Goal: Transaction & Acquisition: Purchase product/service

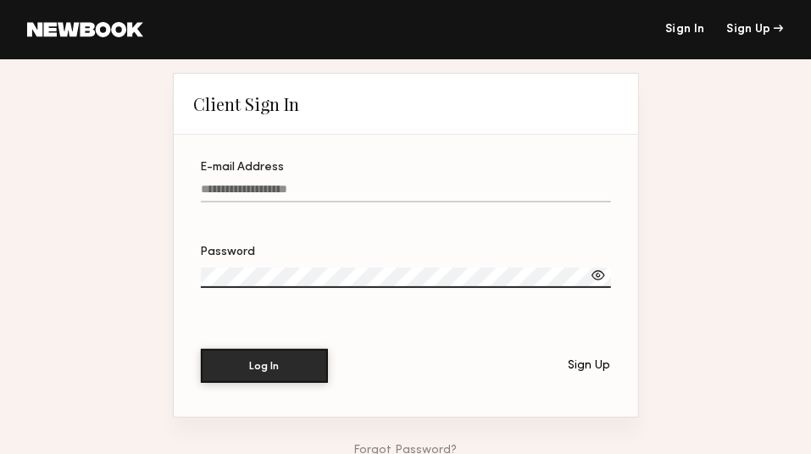
click at [309, 186] on input "E-mail Address" at bounding box center [406, 192] width 410 height 19
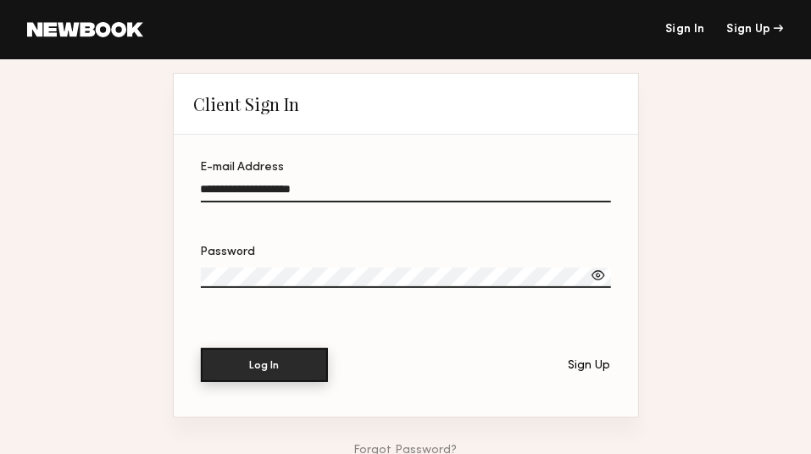
type input "**********"
click at [248, 377] on button "Log In" at bounding box center [264, 365] width 127 height 34
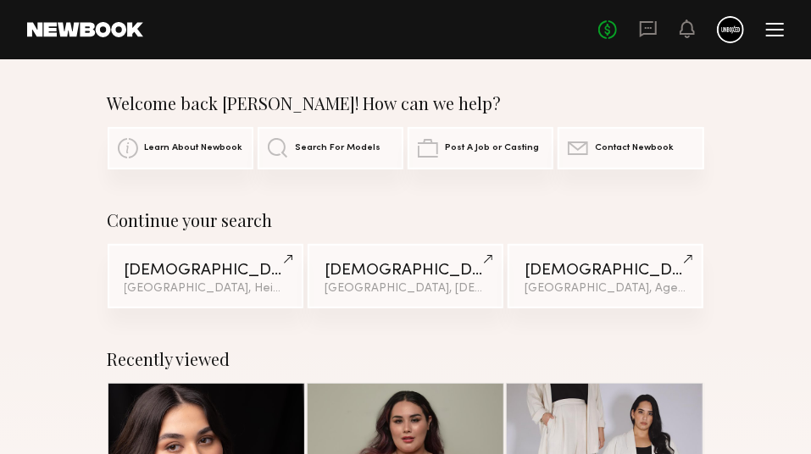
click at [328, 143] on span "Search For Models" at bounding box center [338, 148] width 86 height 10
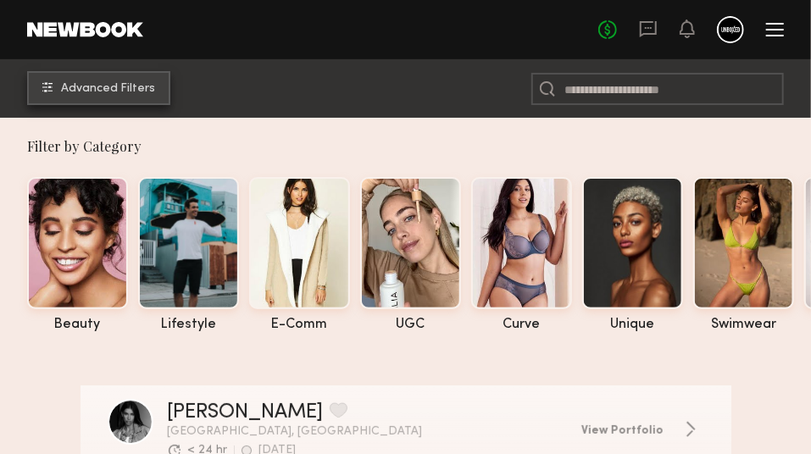
click at [100, 86] on span "Advanced Filters" at bounding box center [108, 89] width 94 height 12
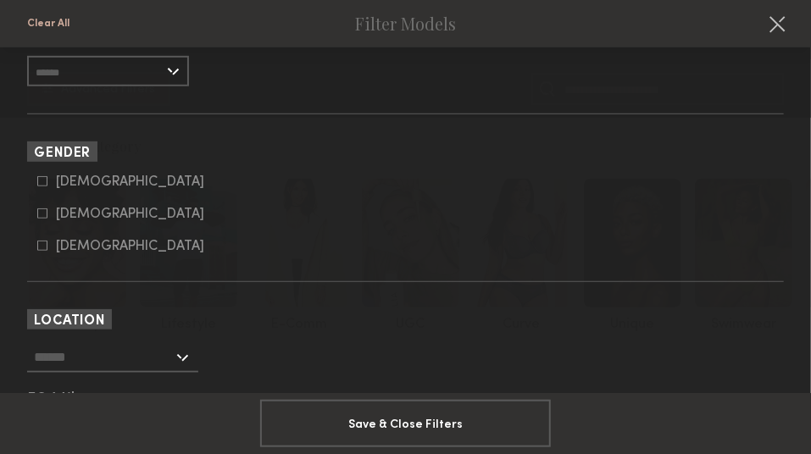
scroll to position [348, 0]
click at [106, 221] on common-framework-checkbox "Female" at bounding box center [410, 213] width 746 height 15
click at [85, 218] on div "Female" at bounding box center [130, 213] width 148 height 10
type input "**"
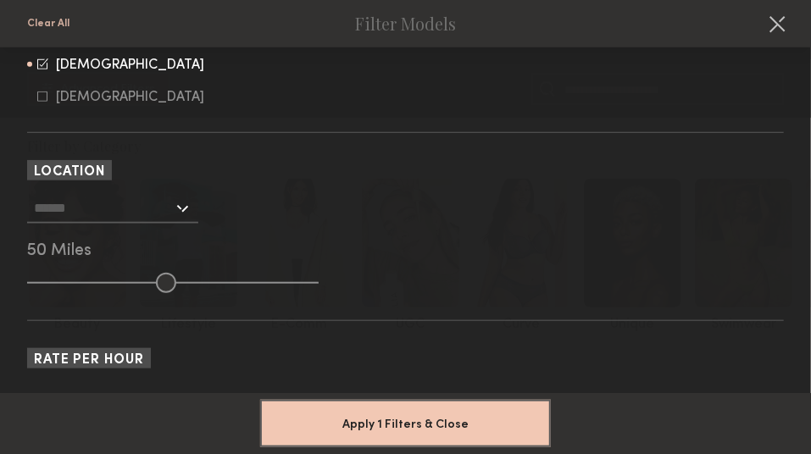
scroll to position [496, 0]
click at [175, 216] on div at bounding box center [112, 208] width 171 height 30
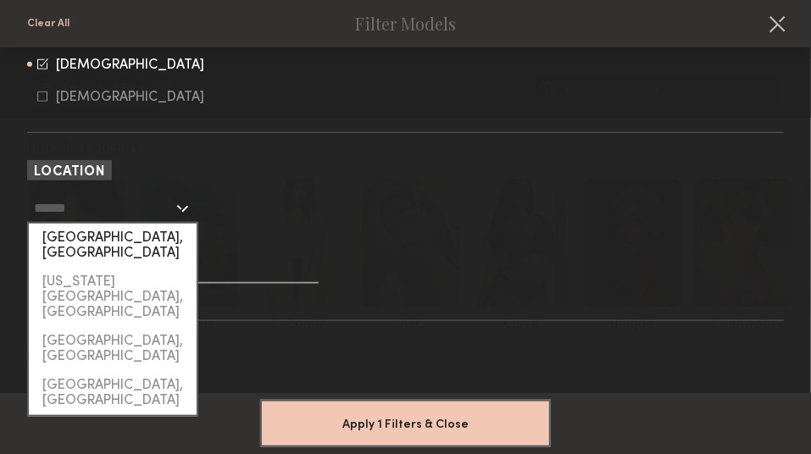
click at [143, 236] on div "[GEOGRAPHIC_DATA], [GEOGRAPHIC_DATA]" at bounding box center [113, 246] width 168 height 44
type input "**********"
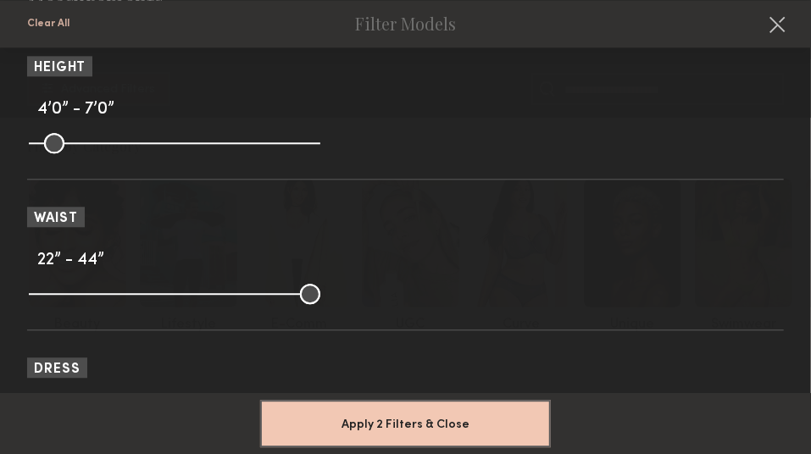
scroll to position [1547, 0]
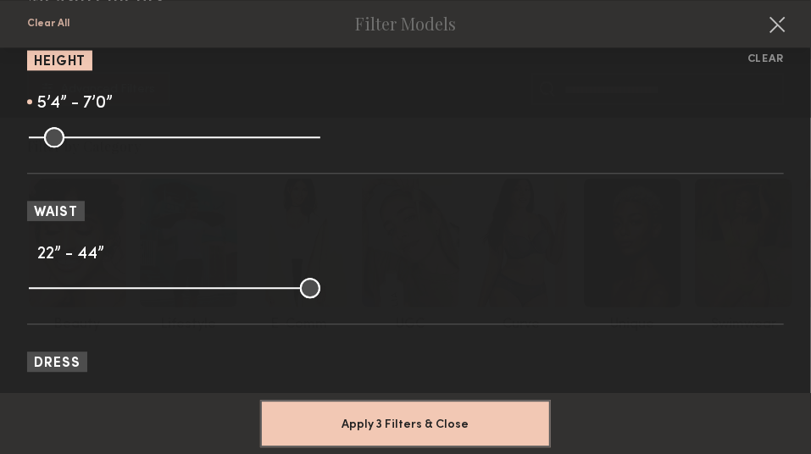
drag, startPoint x: 38, startPoint y: 146, endPoint x: 158, endPoint y: 152, distance: 119.6
type input "**"
click at [158, 147] on input "range" at bounding box center [174, 137] width 291 height 20
drag, startPoint x: 287, startPoint y: 133, endPoint x: 168, endPoint y: 130, distance: 119.5
type input "**"
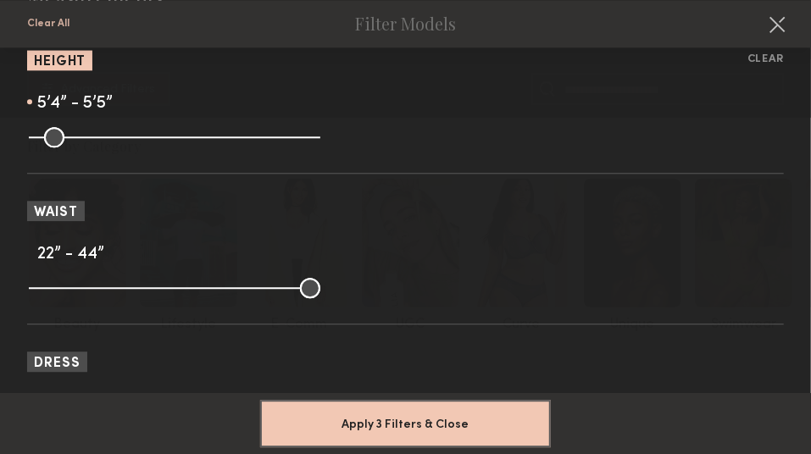
click at [168, 129] on input "range" at bounding box center [174, 137] width 291 height 20
drag, startPoint x: 33, startPoint y: 291, endPoint x: 118, endPoint y: 296, distance: 84.9
type input "**"
click at [118, 296] on input "range" at bounding box center [174, 288] width 291 height 20
drag, startPoint x: 313, startPoint y: 287, endPoint x: 169, endPoint y: 283, distance: 144.1
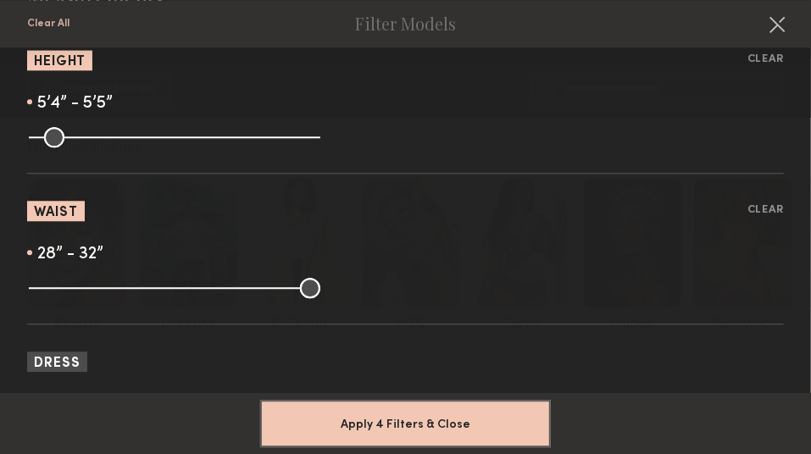
click at [169, 283] on input "range" at bounding box center [174, 288] width 291 height 20
drag, startPoint x: 180, startPoint y: 283, endPoint x: 228, endPoint y: 287, distance: 48.5
click at [228, 286] on nb-browse-filter "Waist Clear 28” - 33”" at bounding box center [405, 249] width 757 height 96
drag, startPoint x: 168, startPoint y: 296, endPoint x: 258, endPoint y: 284, distance: 91.4
type input "**"
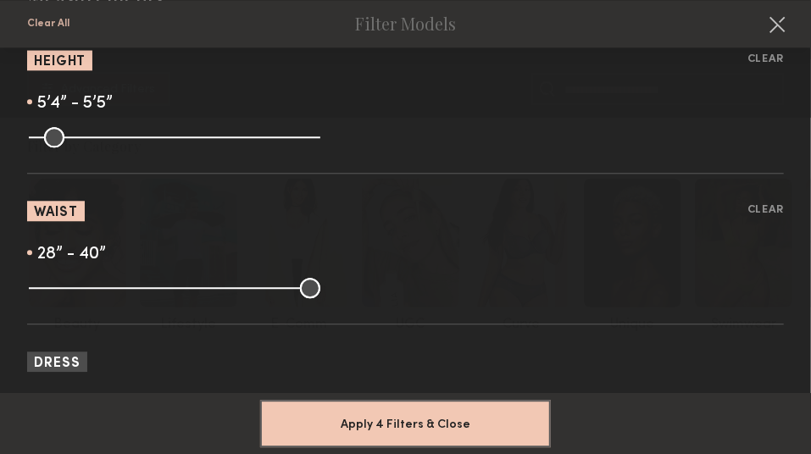
click at [258, 284] on input "range" at bounding box center [174, 288] width 291 height 20
drag, startPoint x: 112, startPoint y: 288, endPoint x: 233, endPoint y: 289, distance: 121.2
type input "**"
click at [233, 289] on input "range" at bounding box center [174, 288] width 291 height 20
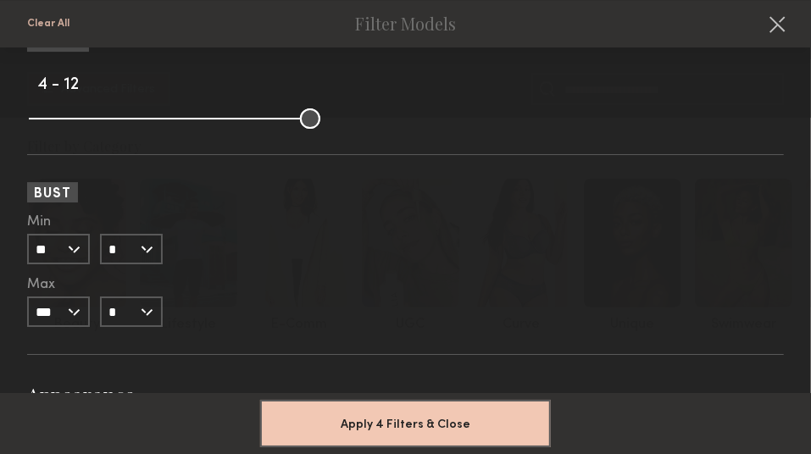
scroll to position [2170, 0]
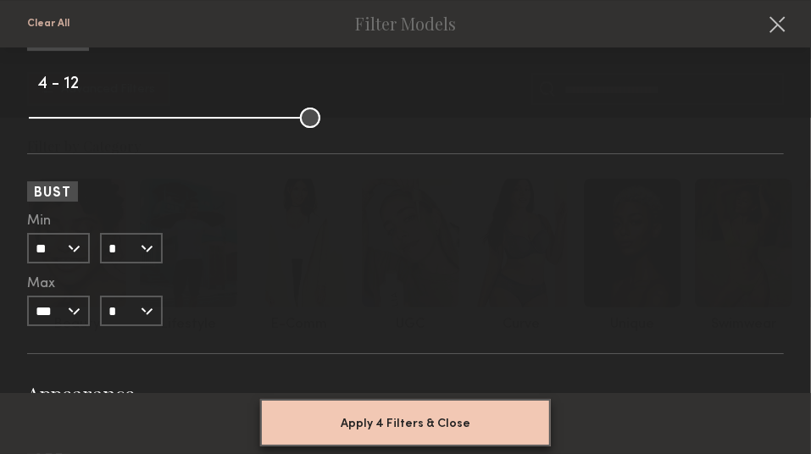
click at [409, 434] on button "Apply 4 Filters & Close" at bounding box center [405, 422] width 291 height 47
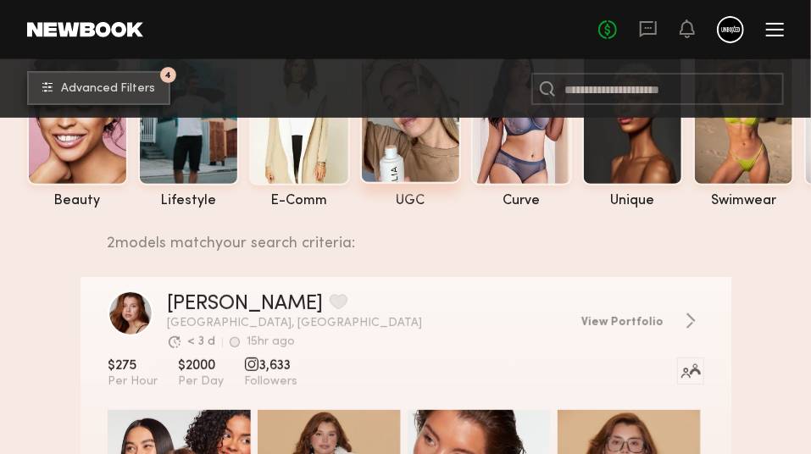
scroll to position [152, 0]
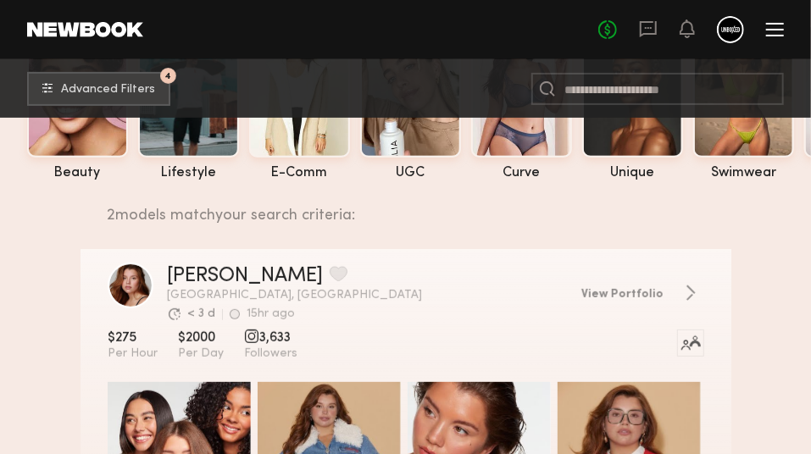
click at [157, 408] on div "grid" at bounding box center [179, 453] width 143 height 143
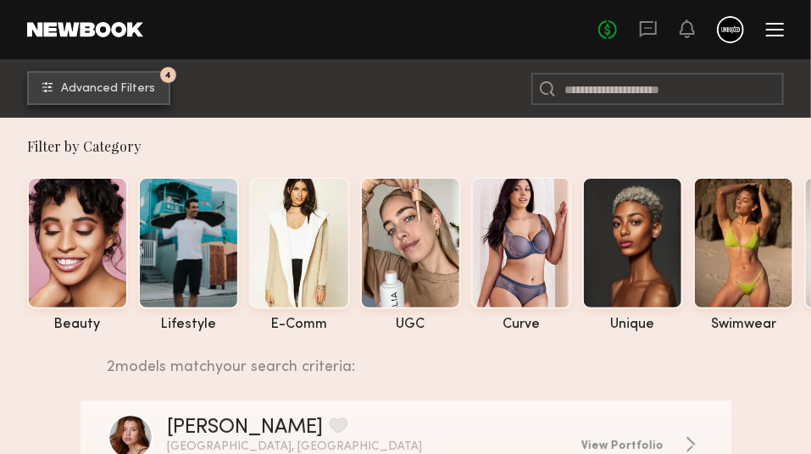
click at [125, 86] on span "Advanced Filters" at bounding box center [108, 89] width 94 height 12
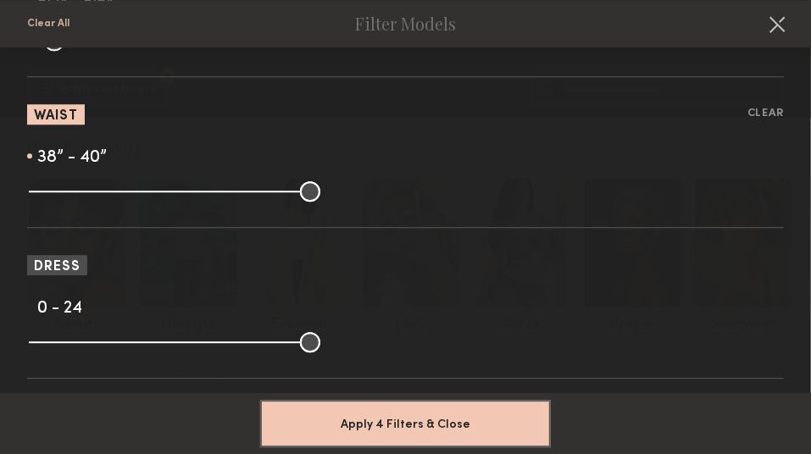
scroll to position [1648, 0]
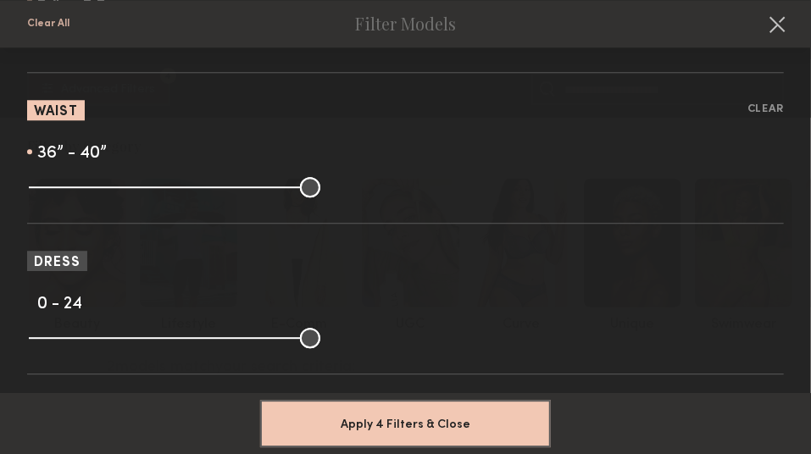
drag, startPoint x: 236, startPoint y: 200, endPoint x: 213, endPoint y: 201, distance: 23.7
click at [213, 197] on input "range" at bounding box center [174, 187] width 291 height 20
drag, startPoint x: 213, startPoint y: 201, endPoint x: 125, endPoint y: 191, distance: 88.7
type input "**"
click at [125, 190] on input "range" at bounding box center [174, 187] width 291 height 20
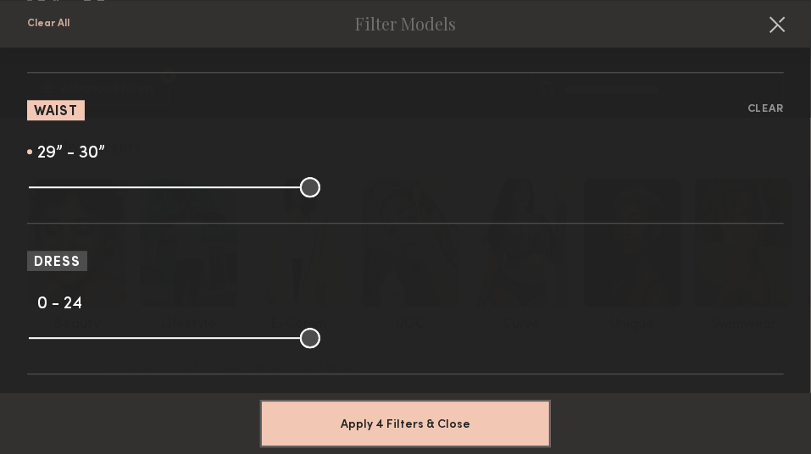
drag, startPoint x: 269, startPoint y: 191, endPoint x: 138, endPoint y: 191, distance: 130.5
click at [138, 191] on input "range" at bounding box center [174, 187] width 291 height 20
drag, startPoint x: 138, startPoint y: 191, endPoint x: 147, endPoint y: 195, distance: 9.1
type input "**"
click at [147, 195] on input "range" at bounding box center [174, 187] width 291 height 20
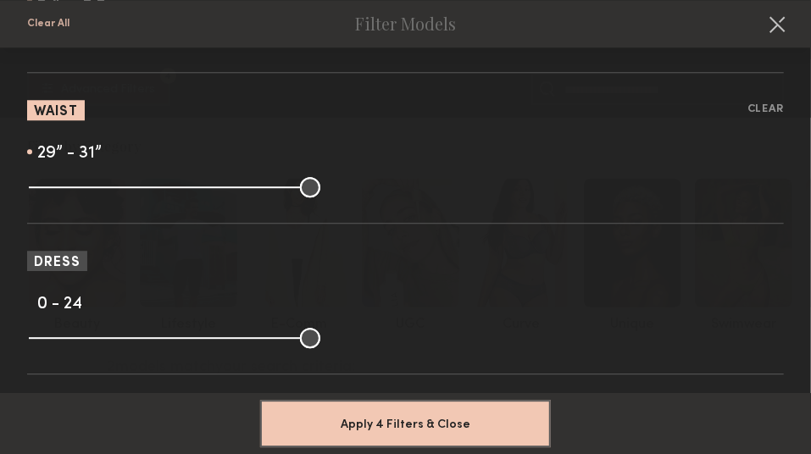
click at [154, 195] on input "range" at bounding box center [174, 187] width 291 height 20
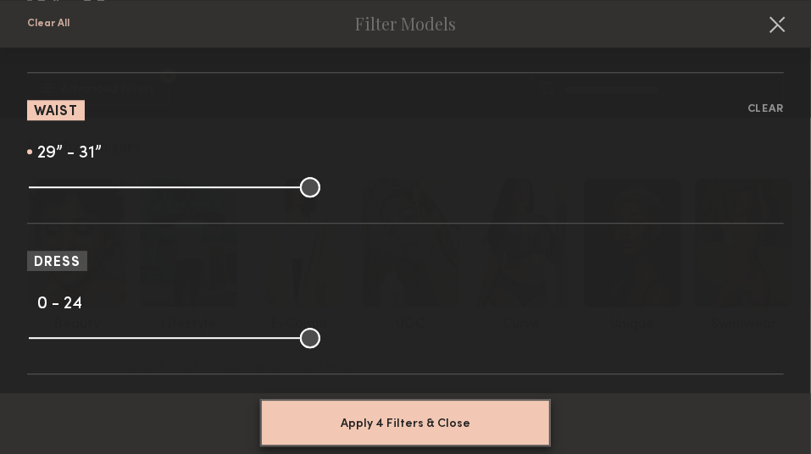
click at [375, 441] on button "Apply 4 Filters & Close" at bounding box center [405, 422] width 291 height 47
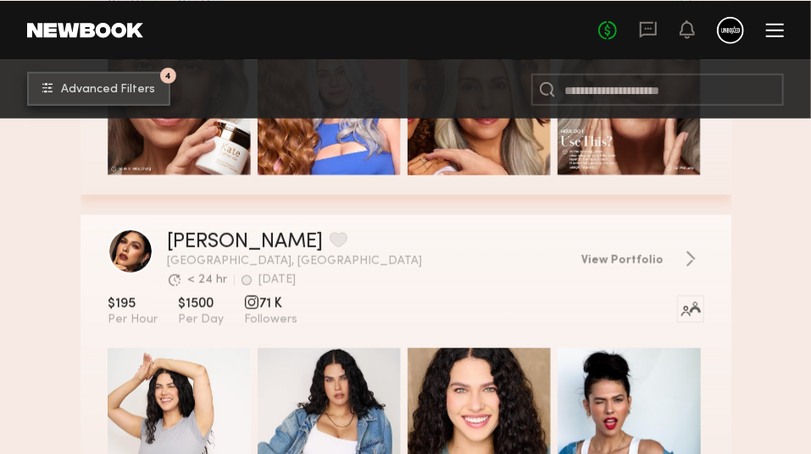
scroll to position [596, 0]
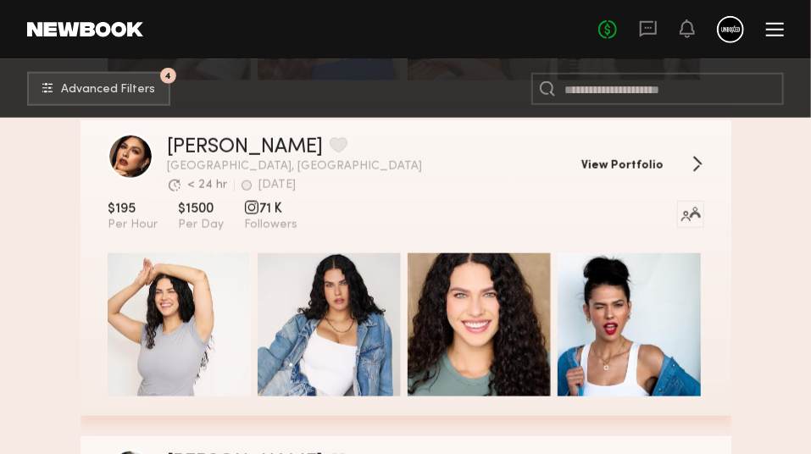
click at [677, 165] on link "View Portfolio" at bounding box center [642, 164] width 123 height 17
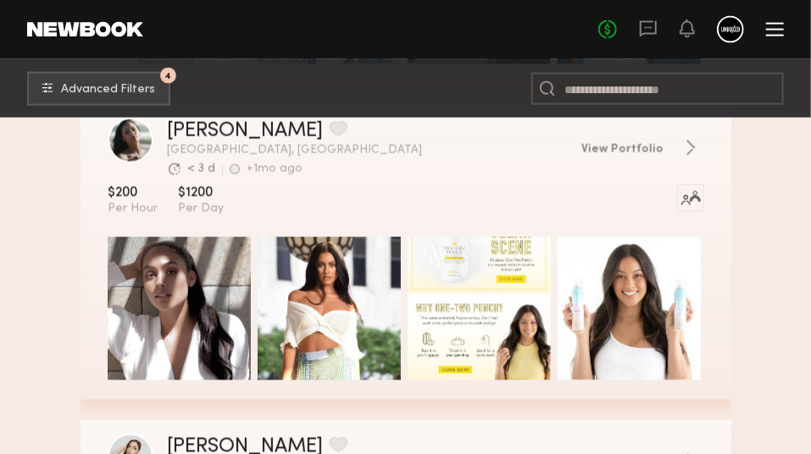
scroll to position [914, 0]
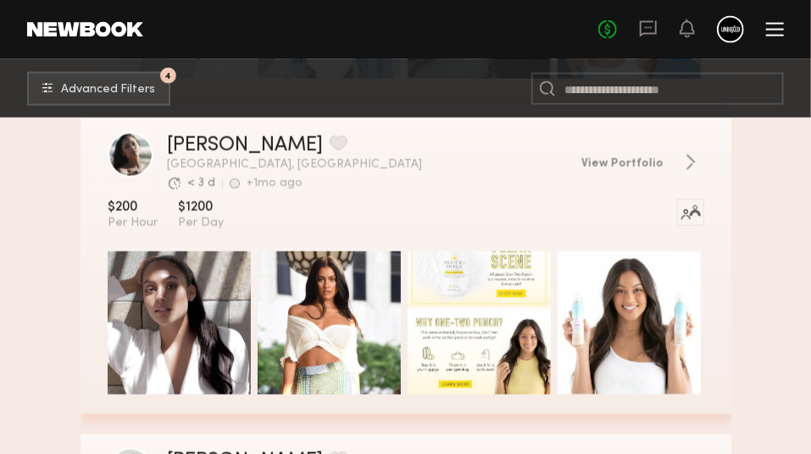
click at [651, 180] on header "Like this model’s look? Tap to explore similar talent profiles. Cynthia B. Favo…" at bounding box center [405, 162] width 651 height 60
click at [643, 167] on span "View Portfolio" at bounding box center [622, 164] width 82 height 12
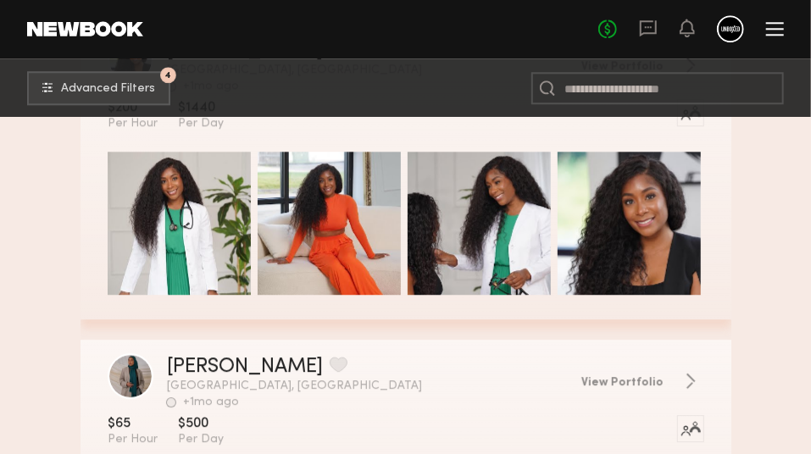
scroll to position [1545, 0]
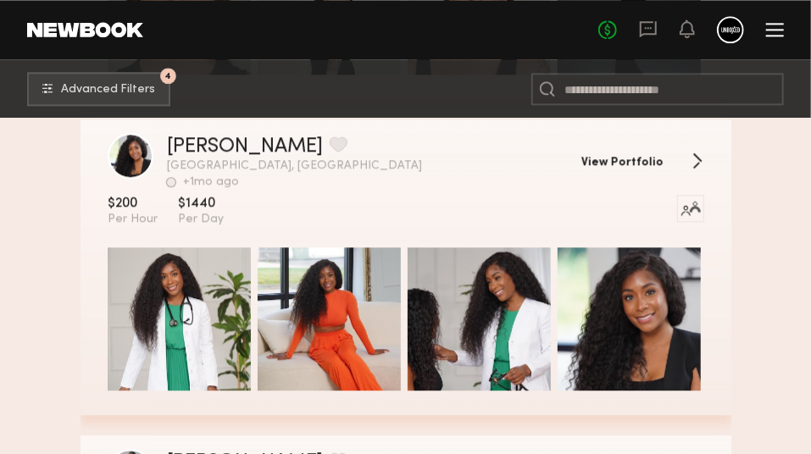
click at [609, 168] on span "View Portfolio" at bounding box center [622, 163] width 82 height 12
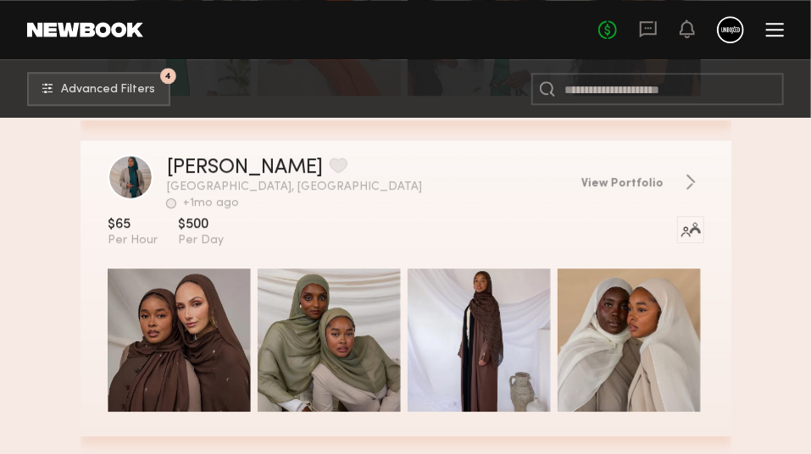
scroll to position [1841, 0]
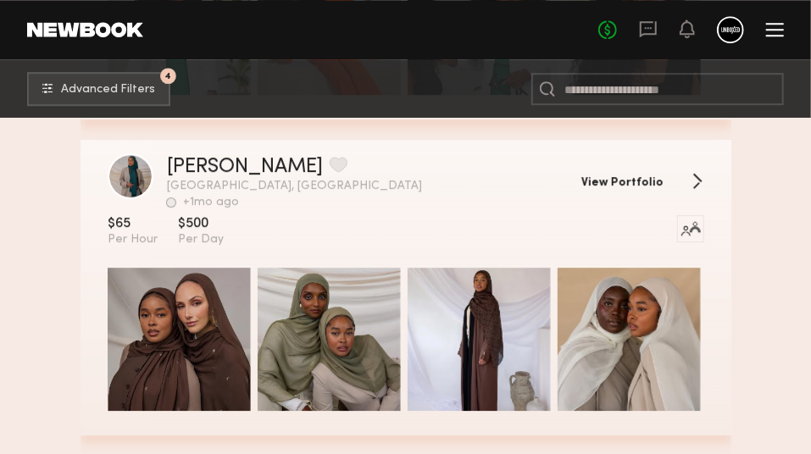
click at [599, 185] on span "View Portfolio" at bounding box center [622, 183] width 82 height 12
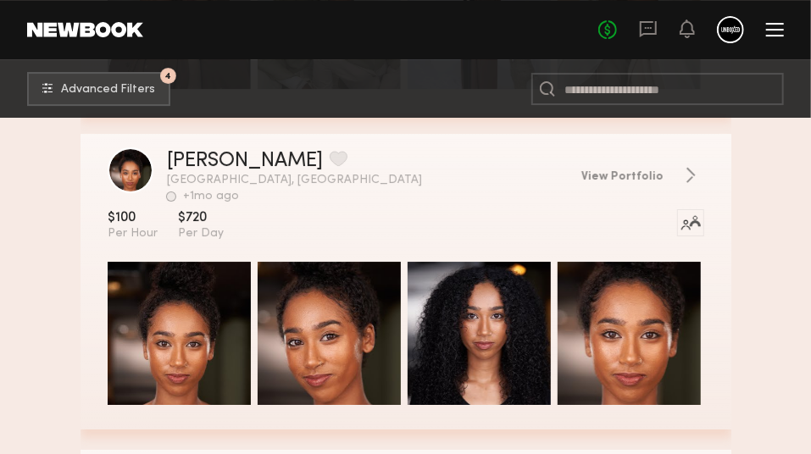
scroll to position [2166, 0]
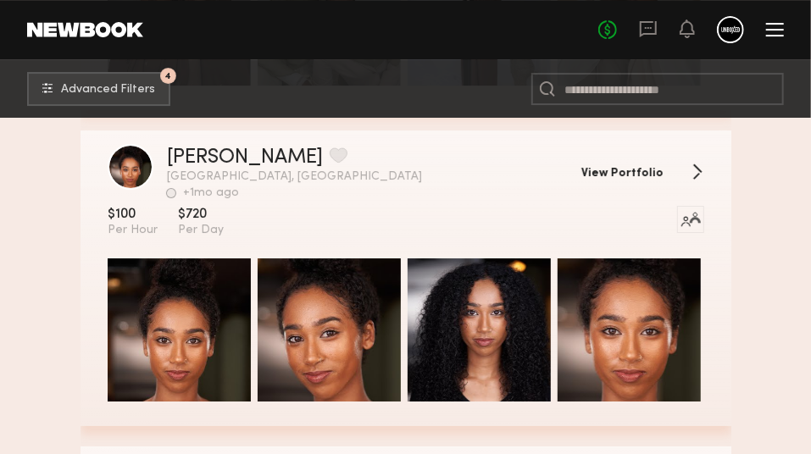
click at [670, 180] on link "View Portfolio" at bounding box center [642, 172] width 123 height 17
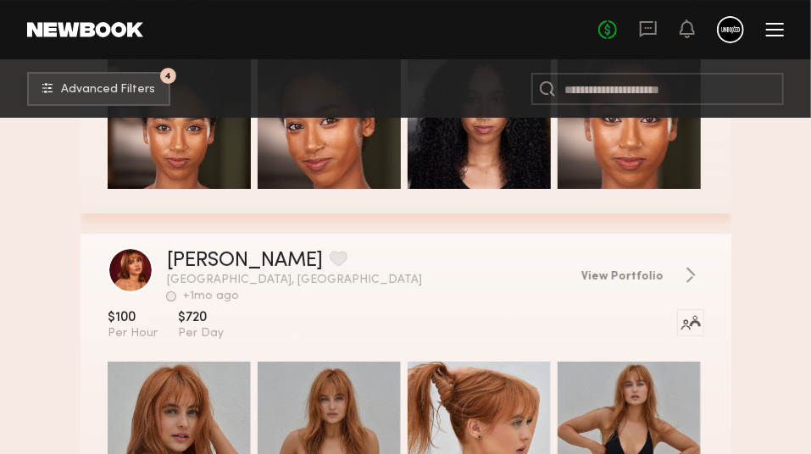
scroll to position [2481, 0]
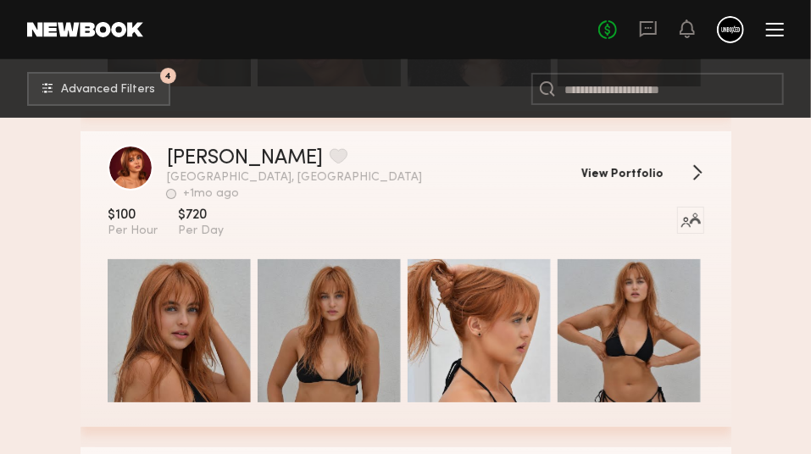
click at [639, 177] on span "View Portfolio" at bounding box center [622, 175] width 82 height 12
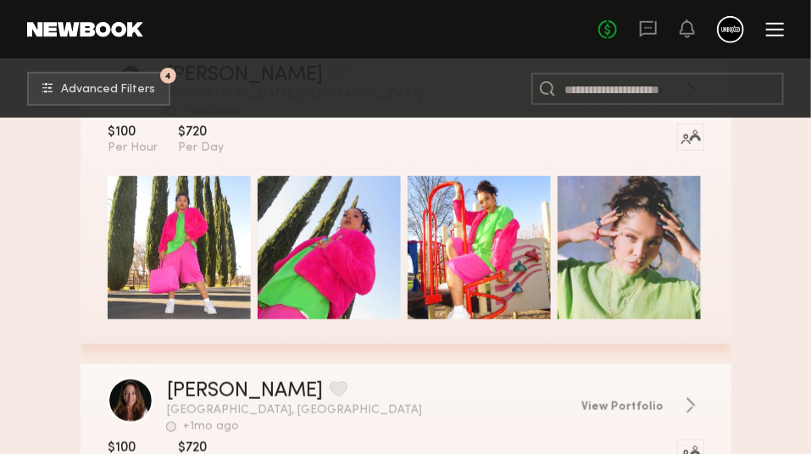
scroll to position [2827, 0]
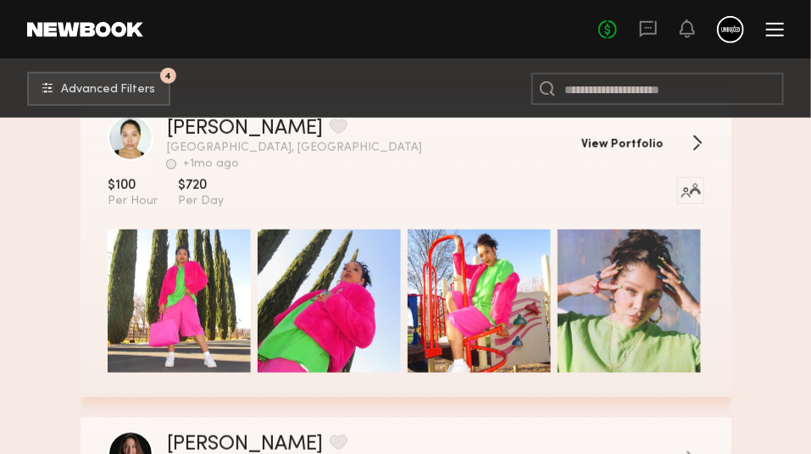
click at [656, 151] on span "View Portfolio" at bounding box center [622, 145] width 82 height 12
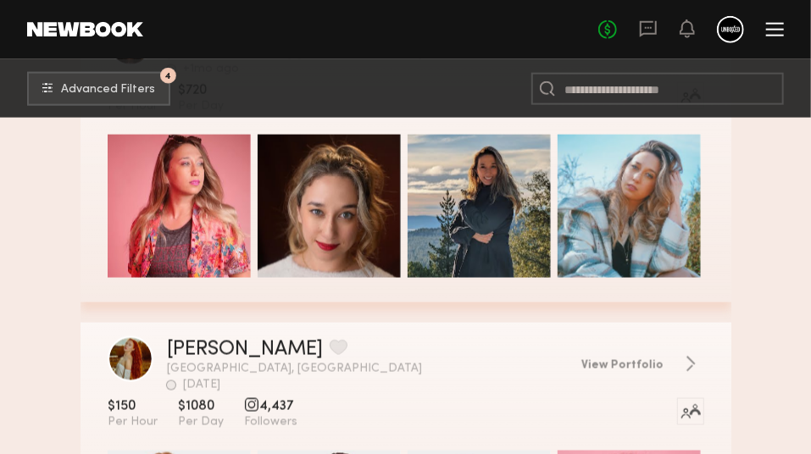
scroll to position [3120, 0]
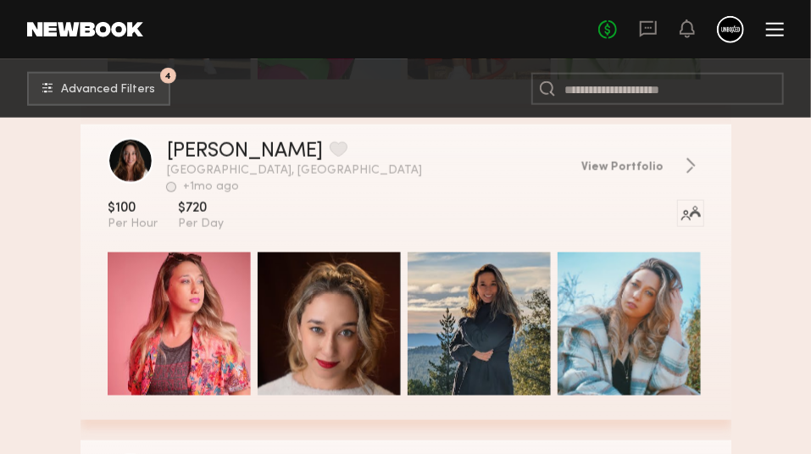
click at [612, 182] on header "Like this model’s look? Tap to explore similar talent profiles. Miranda G. Favo…" at bounding box center [405, 165] width 651 height 55
click at [612, 174] on span "View Portfolio" at bounding box center [622, 168] width 82 height 12
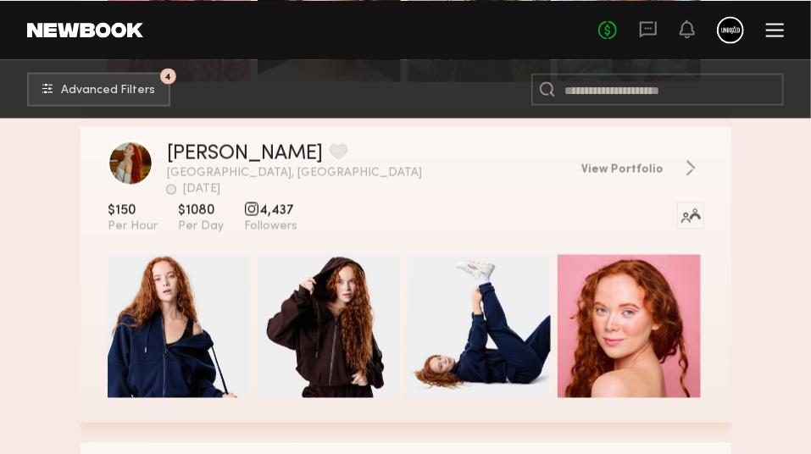
scroll to position [3434, 0]
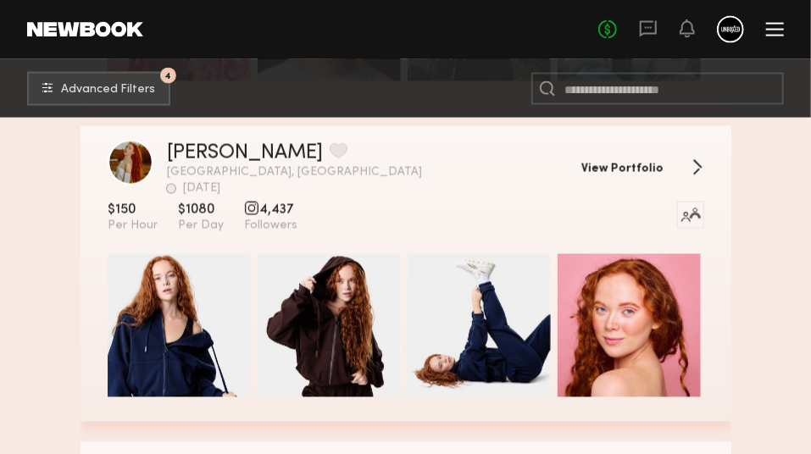
click at [633, 175] on span "View Portfolio" at bounding box center [622, 170] width 82 height 12
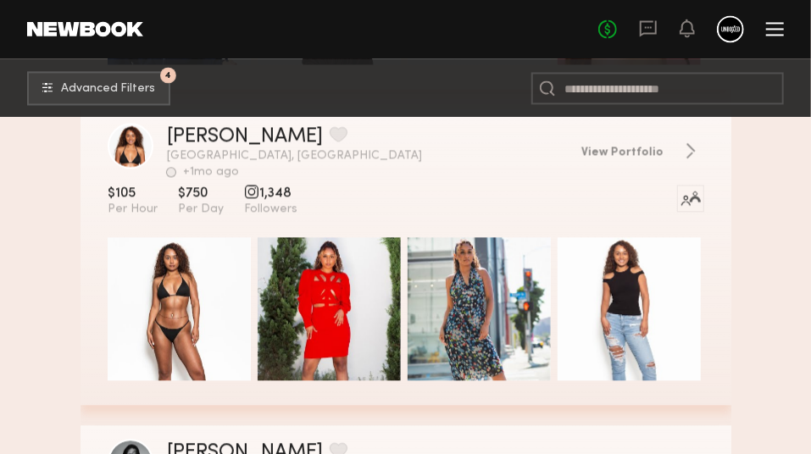
scroll to position [3768, 0]
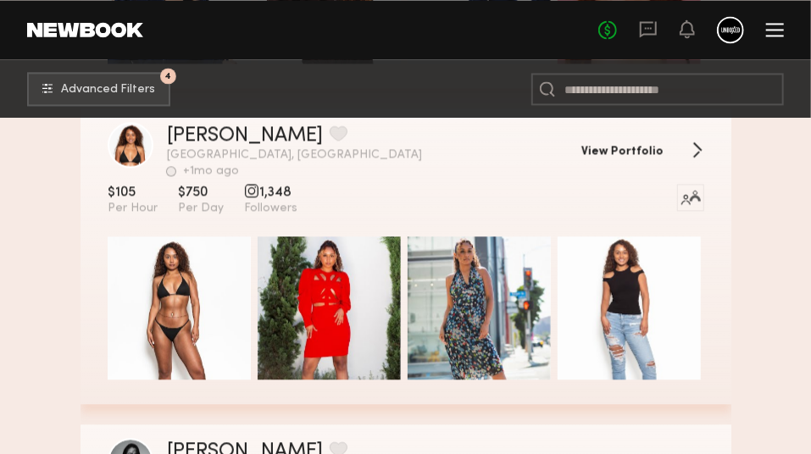
click at [641, 147] on link "View Portfolio" at bounding box center [642, 149] width 123 height 17
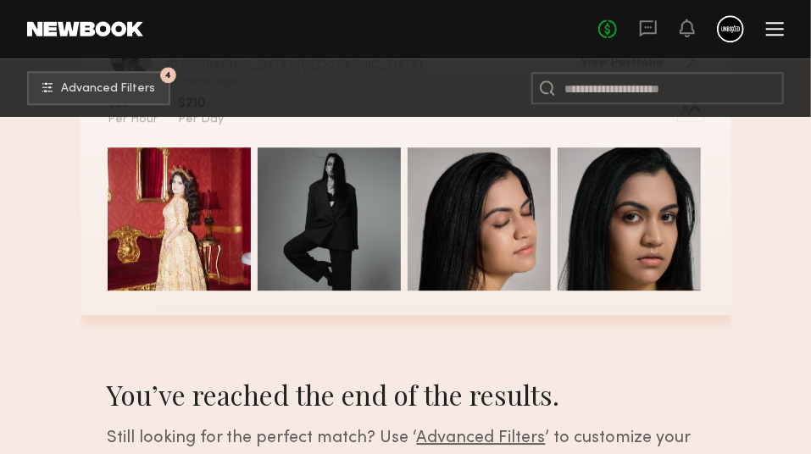
scroll to position [4353, 0]
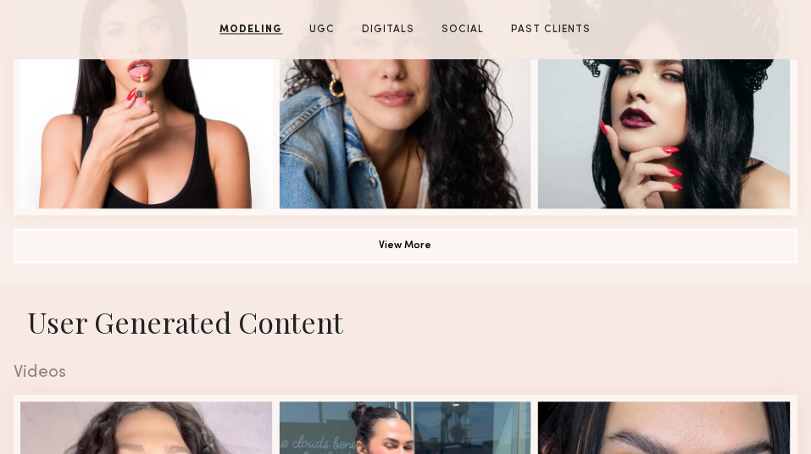
scroll to position [1345, 0]
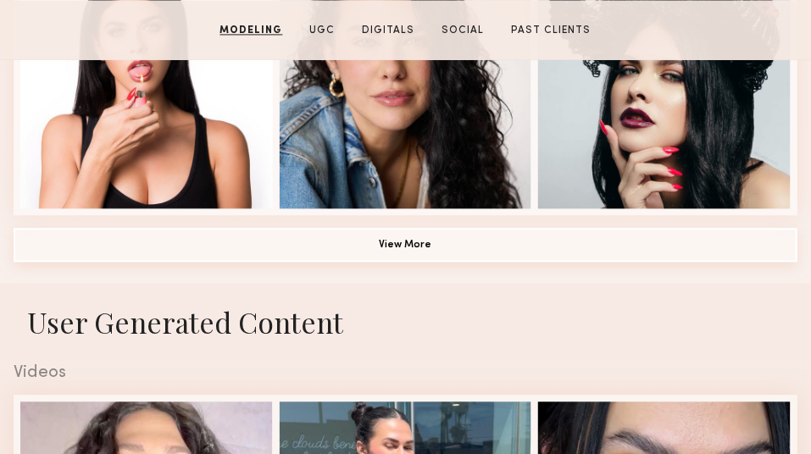
click at [590, 262] on button "View More" at bounding box center [406, 245] width 784 height 34
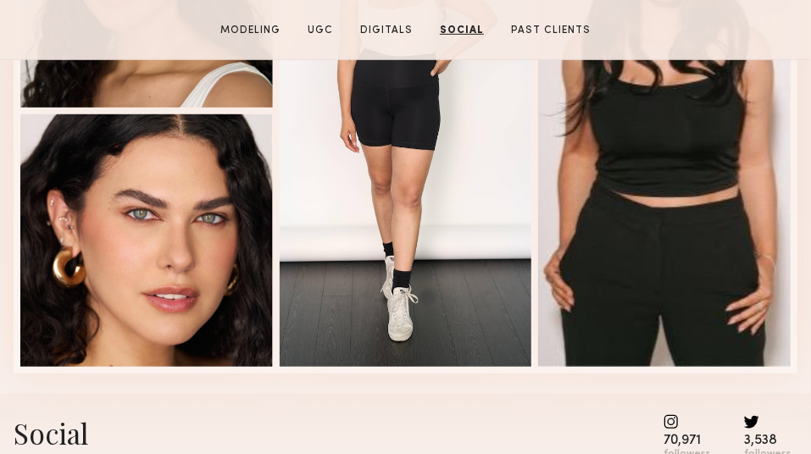
scroll to position [2718, 0]
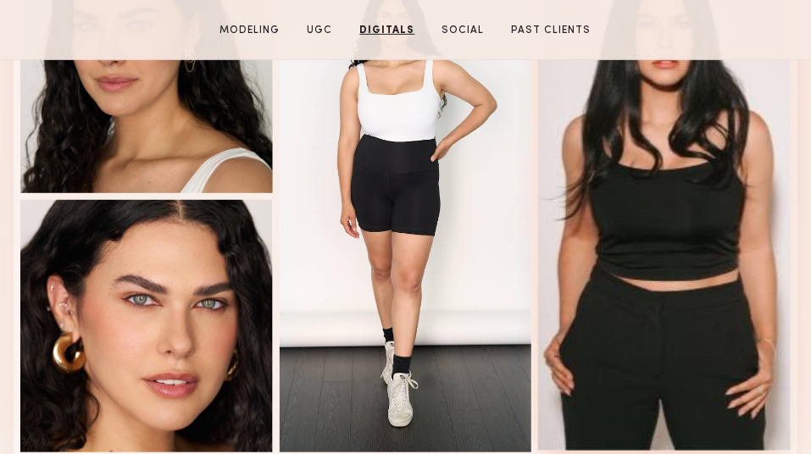
click at [615, 264] on div at bounding box center [664, 195] width 252 height 511
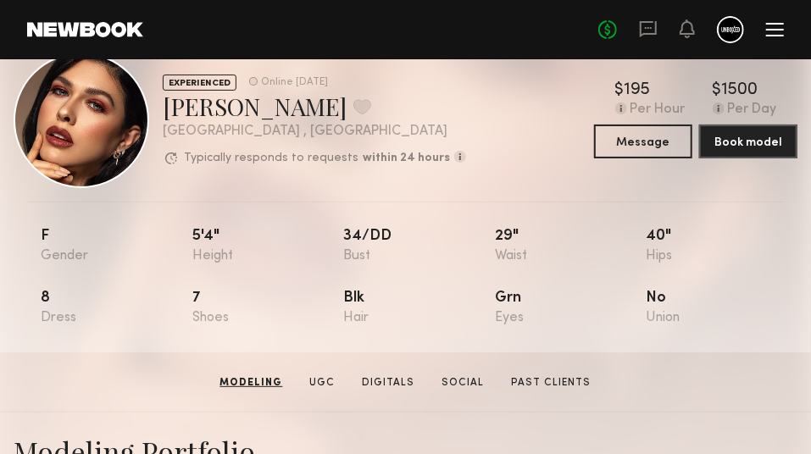
scroll to position [0, 0]
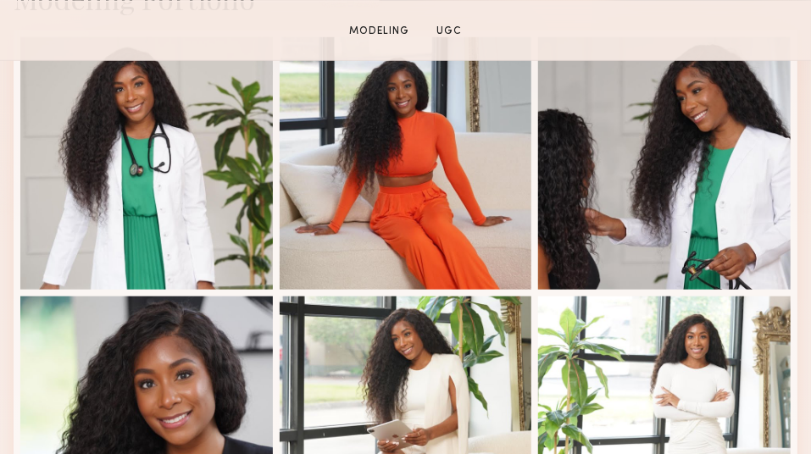
scroll to position [490, 0]
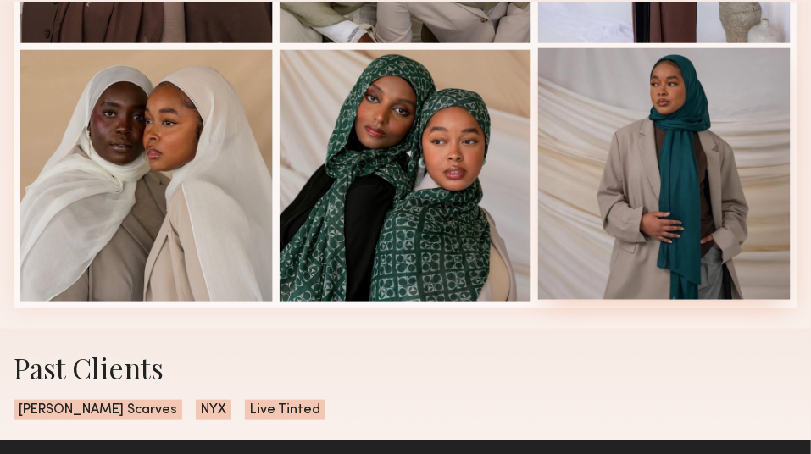
scroll to position [673, 0]
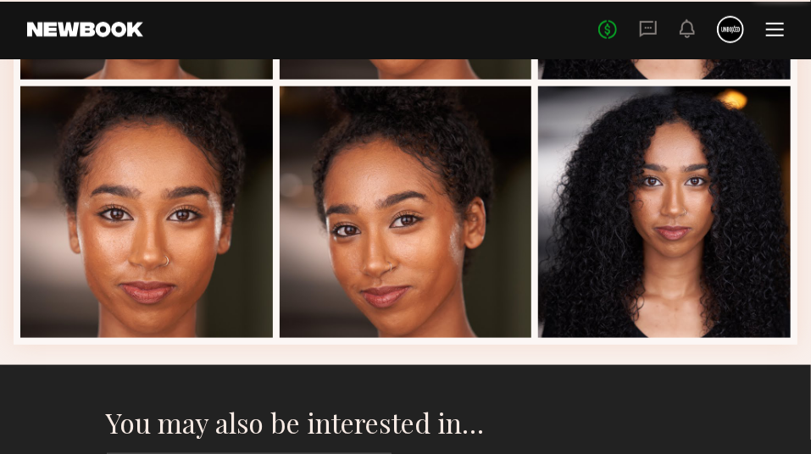
scroll to position [656, 0]
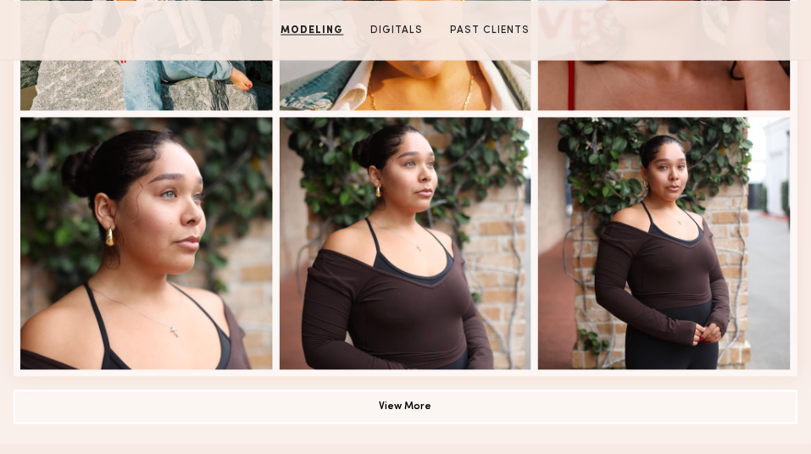
scroll to position [1183, 0]
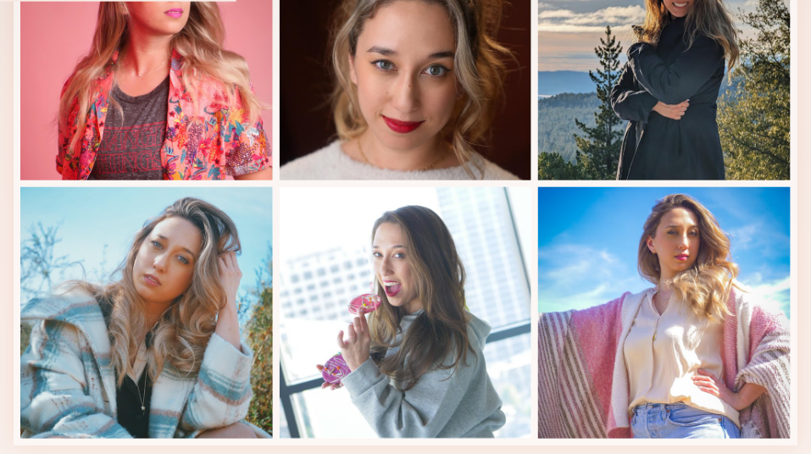
scroll to position [749, 0]
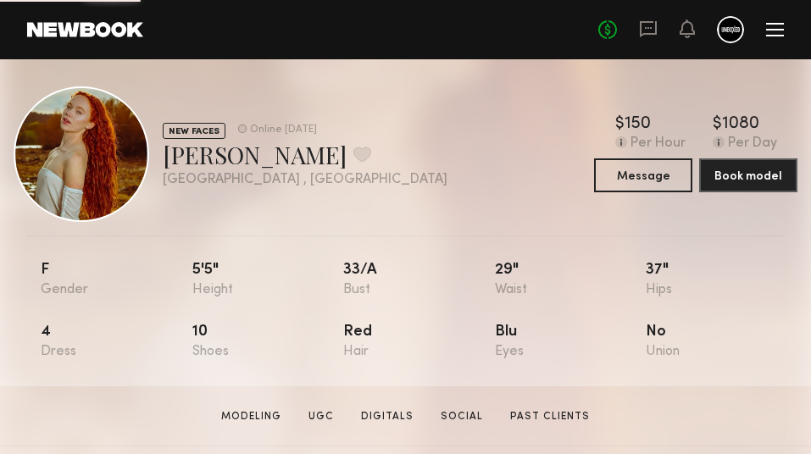
scroll to position [86, 0]
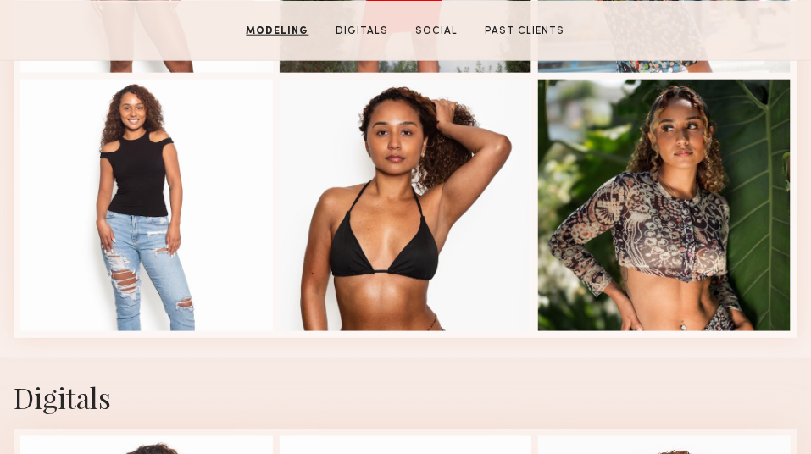
scroll to position [709, 0]
